Goal: Information Seeking & Learning: Find specific fact

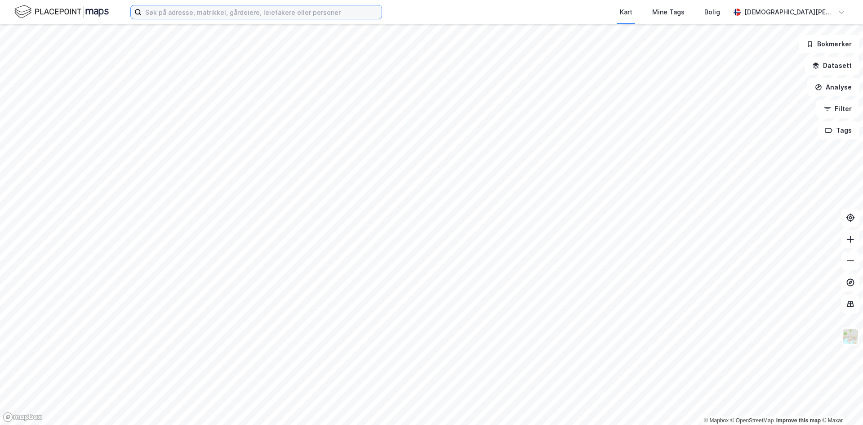
click at [193, 13] on input at bounding box center [262, 11] width 240 height 13
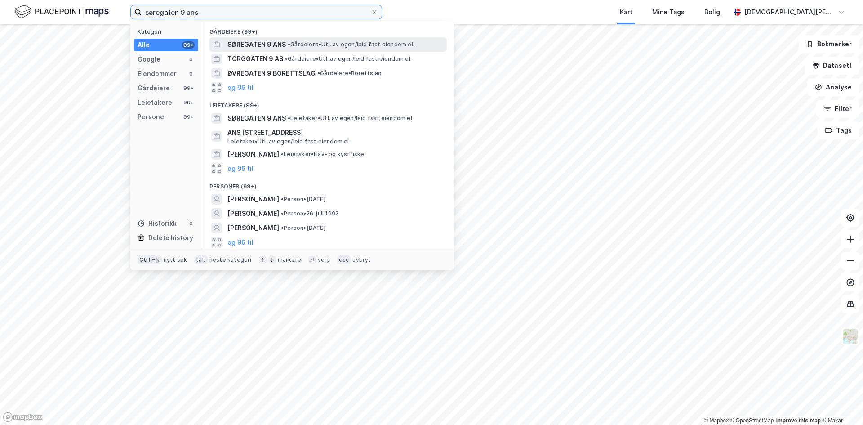
type input "søregaten 9 ans"
click at [274, 44] on span "SØREGATEN 9 ANS" at bounding box center [256, 44] width 58 height 11
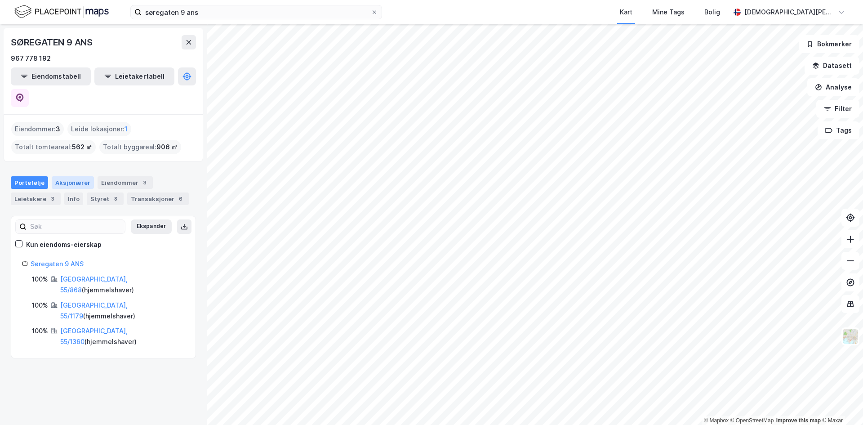
click at [75, 176] on div "Aksjonærer" at bounding box center [73, 182] width 42 height 13
